Goal: Find specific page/section: Locate a particular part of the current website

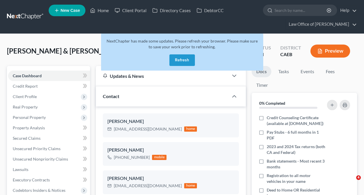
select select "0"
click at [179, 62] on button "Refresh" at bounding box center [181, 60] width 25 height 12
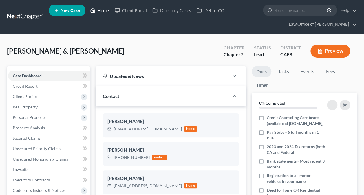
click at [95, 8] on icon at bounding box center [92, 10] width 5 height 7
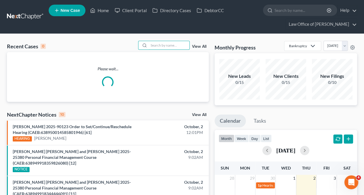
click at [167, 45] on input "search" at bounding box center [169, 45] width 41 height 8
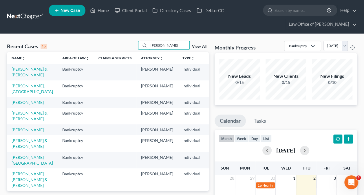
type input "[PERSON_NAME]"
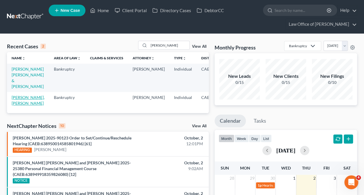
click at [22, 106] on link "[PERSON_NAME], [PERSON_NAME]" at bounding box center [28, 100] width 33 height 11
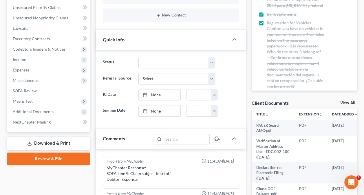
scroll to position [922, 0]
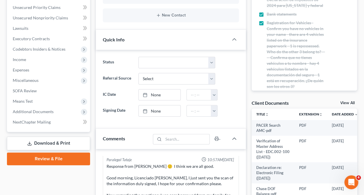
click at [46, 112] on span "Additional Documents" at bounding box center [33, 111] width 41 height 5
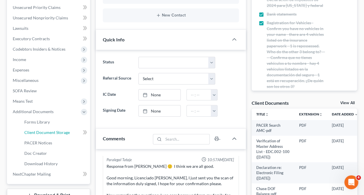
click at [48, 135] on link "Client Document Storage" at bounding box center [55, 132] width 70 height 10
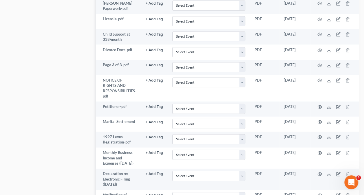
scroll to position [774, 0]
click at [319, 34] on icon "button" at bounding box center [319, 34] width 5 height 5
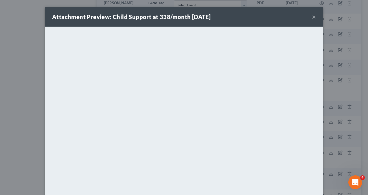
click at [356, 61] on div "Attachment Preview: Child Support at 338/month [DATE] × <object ng-attr-data='[…" at bounding box center [184, 97] width 368 height 195
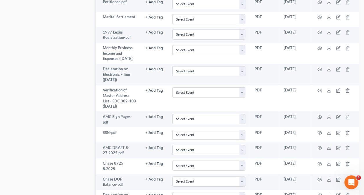
scroll to position [883, 0]
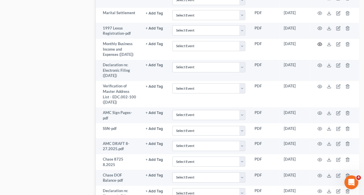
click at [321, 42] on icon "button" at bounding box center [319, 44] width 5 height 5
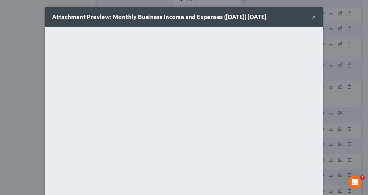
click at [343, 99] on div "Attachment Preview: Monthly Business Income and Expenses ([DATE]) [DATE] × Down…" at bounding box center [184, 97] width 368 height 195
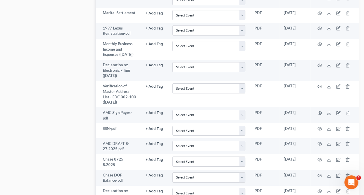
scroll to position [900, 0]
